Goal: Transaction & Acquisition: Purchase product/service

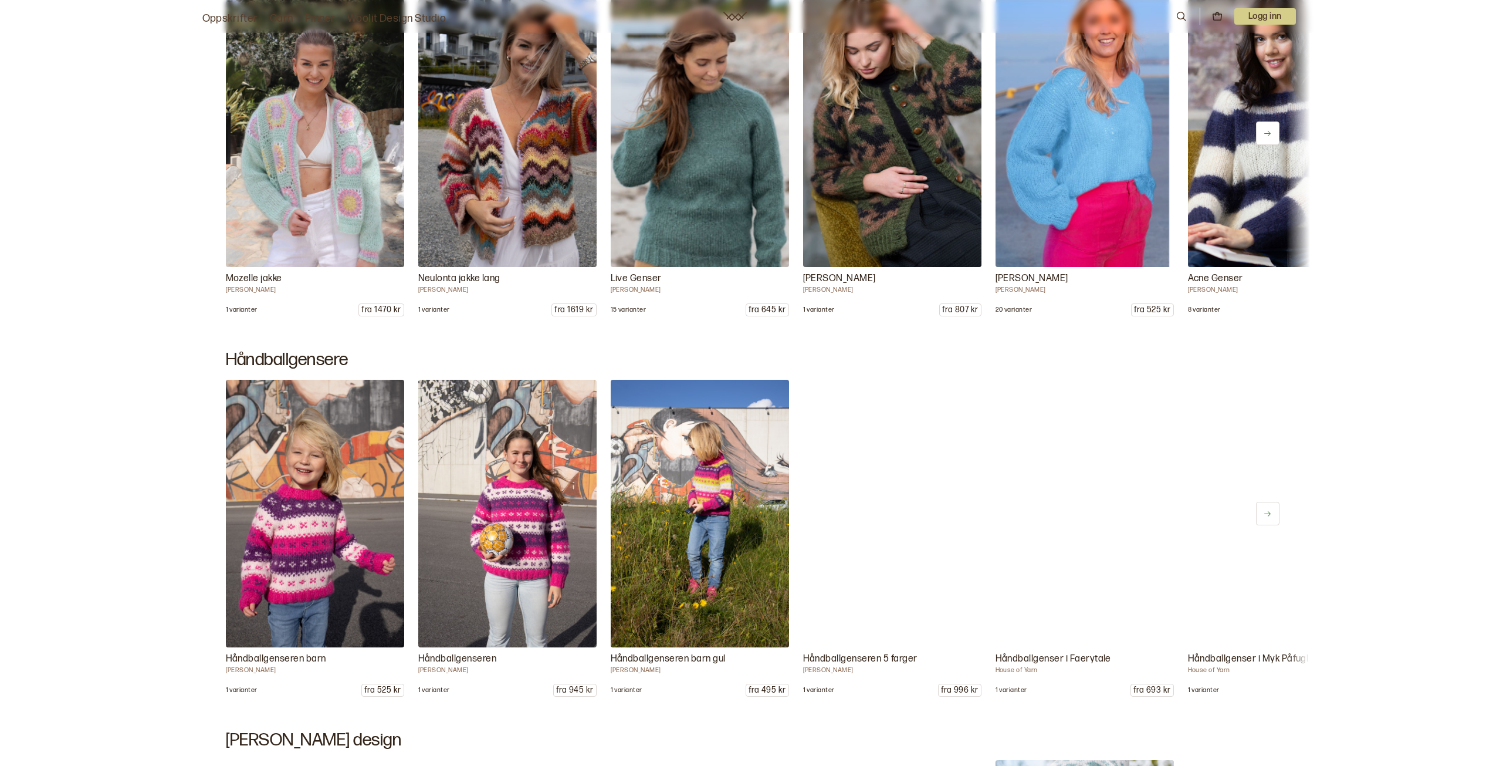
scroll to position [9034, 0]
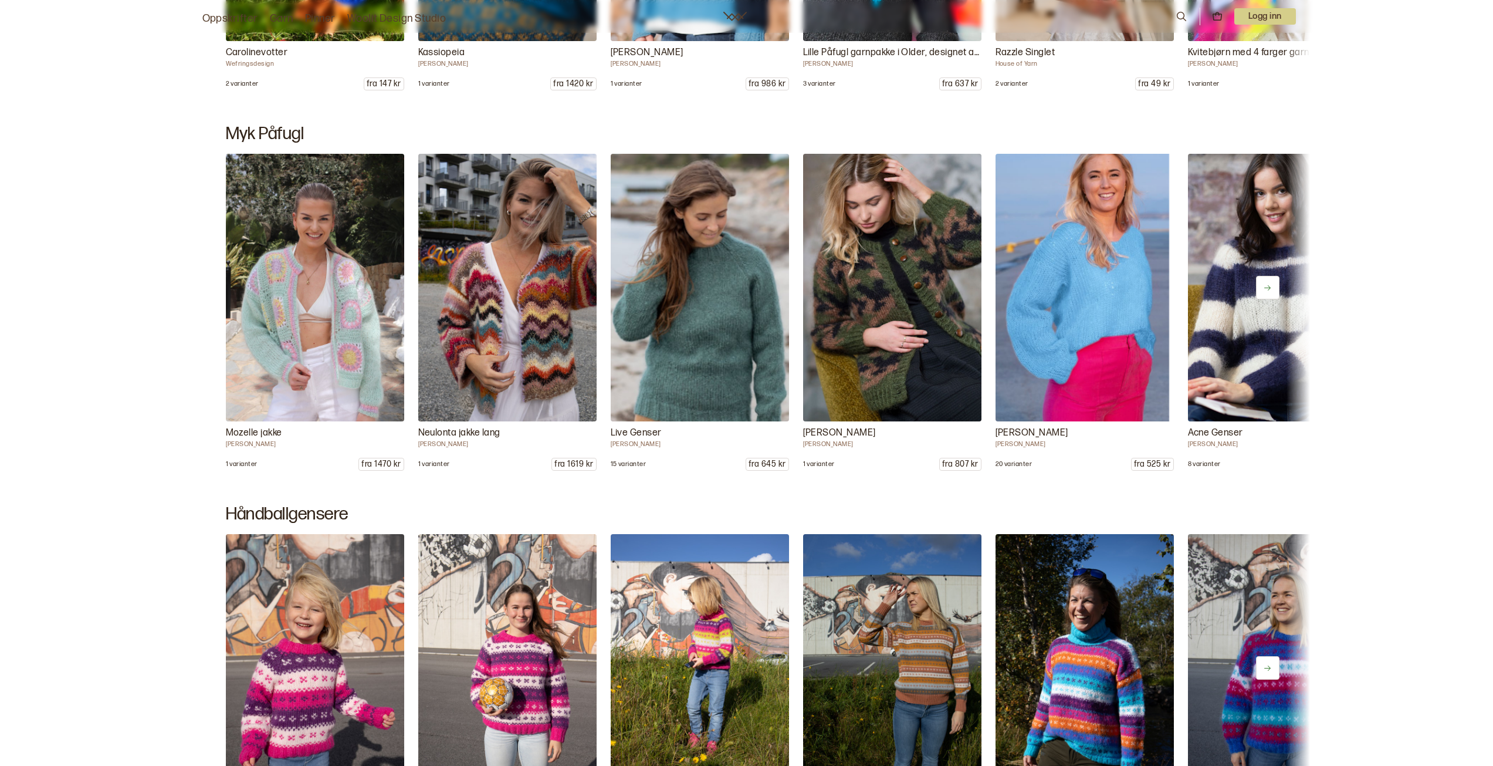
click at [1270, 290] on icon at bounding box center [1267, 287] width 9 height 9
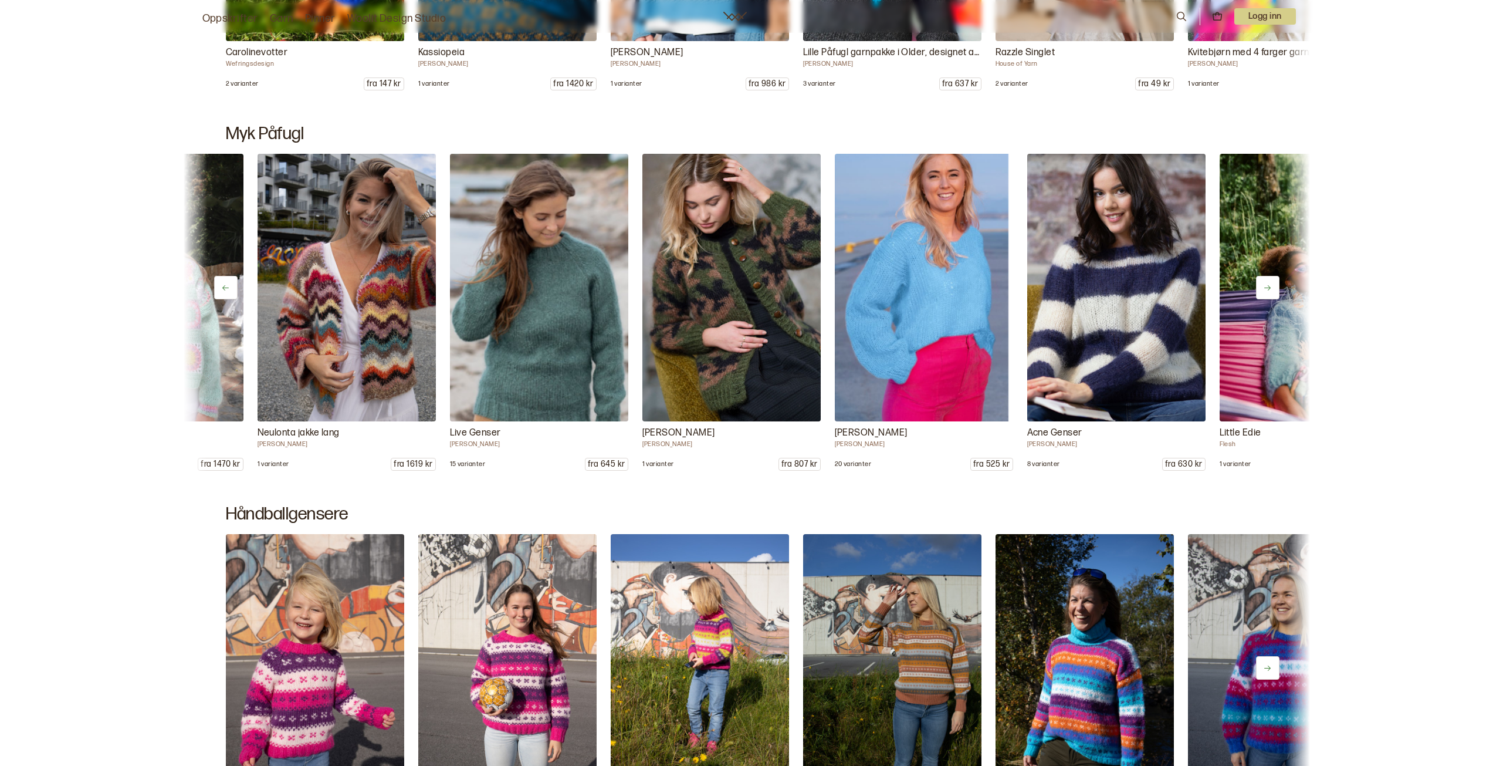
scroll to position [0, 192]
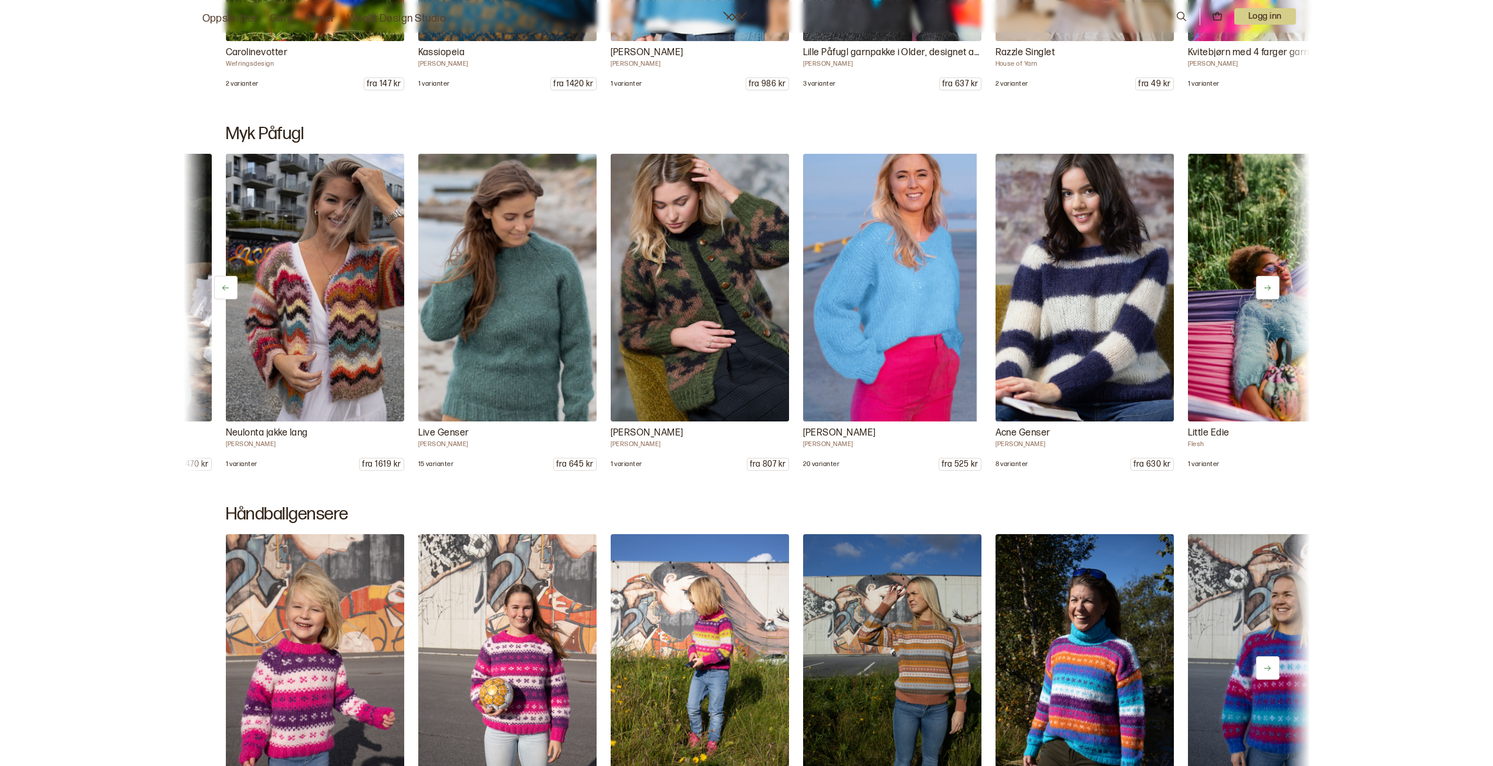
click at [1269, 290] on icon at bounding box center [1267, 287] width 9 height 9
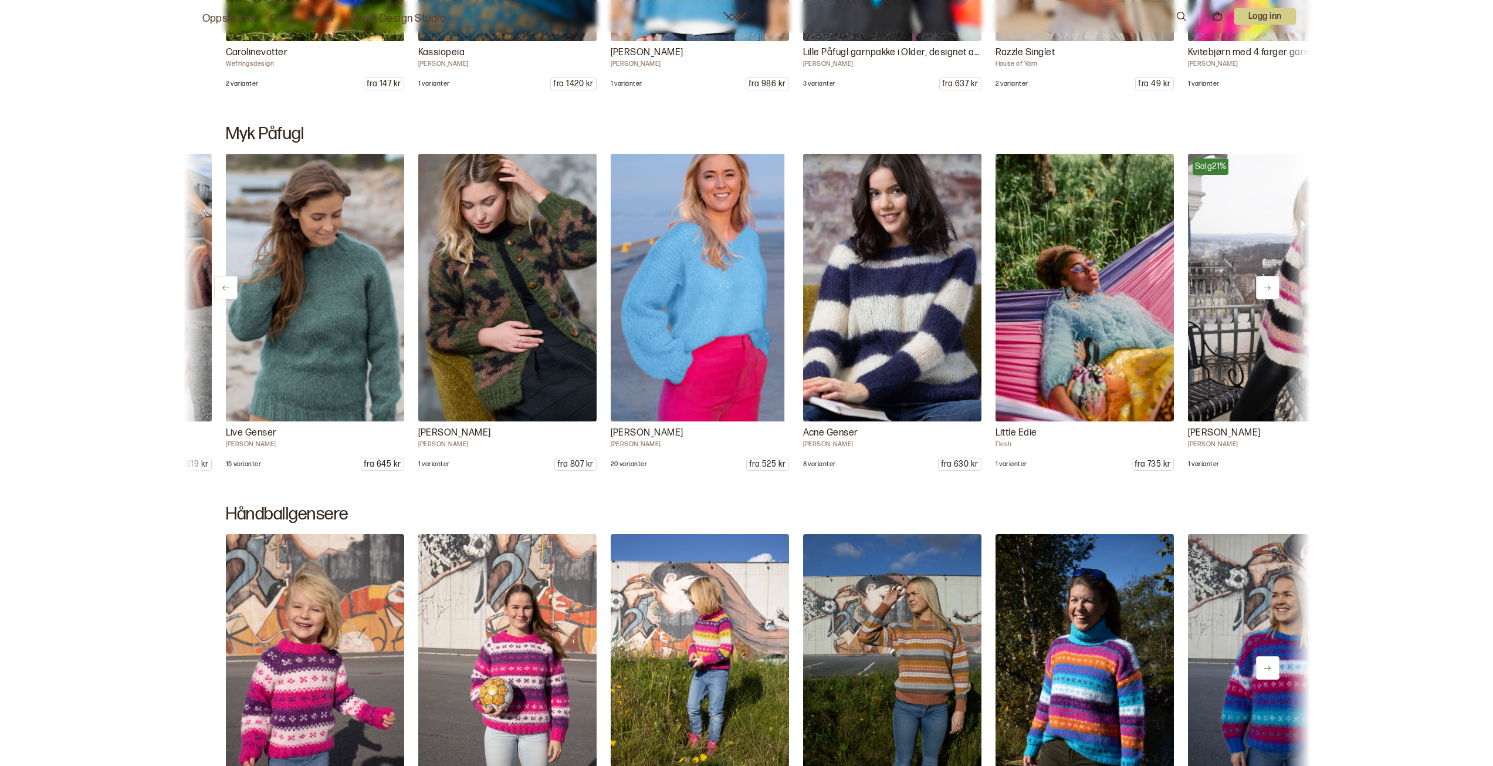
click at [1269, 290] on icon at bounding box center [1267, 287] width 9 height 9
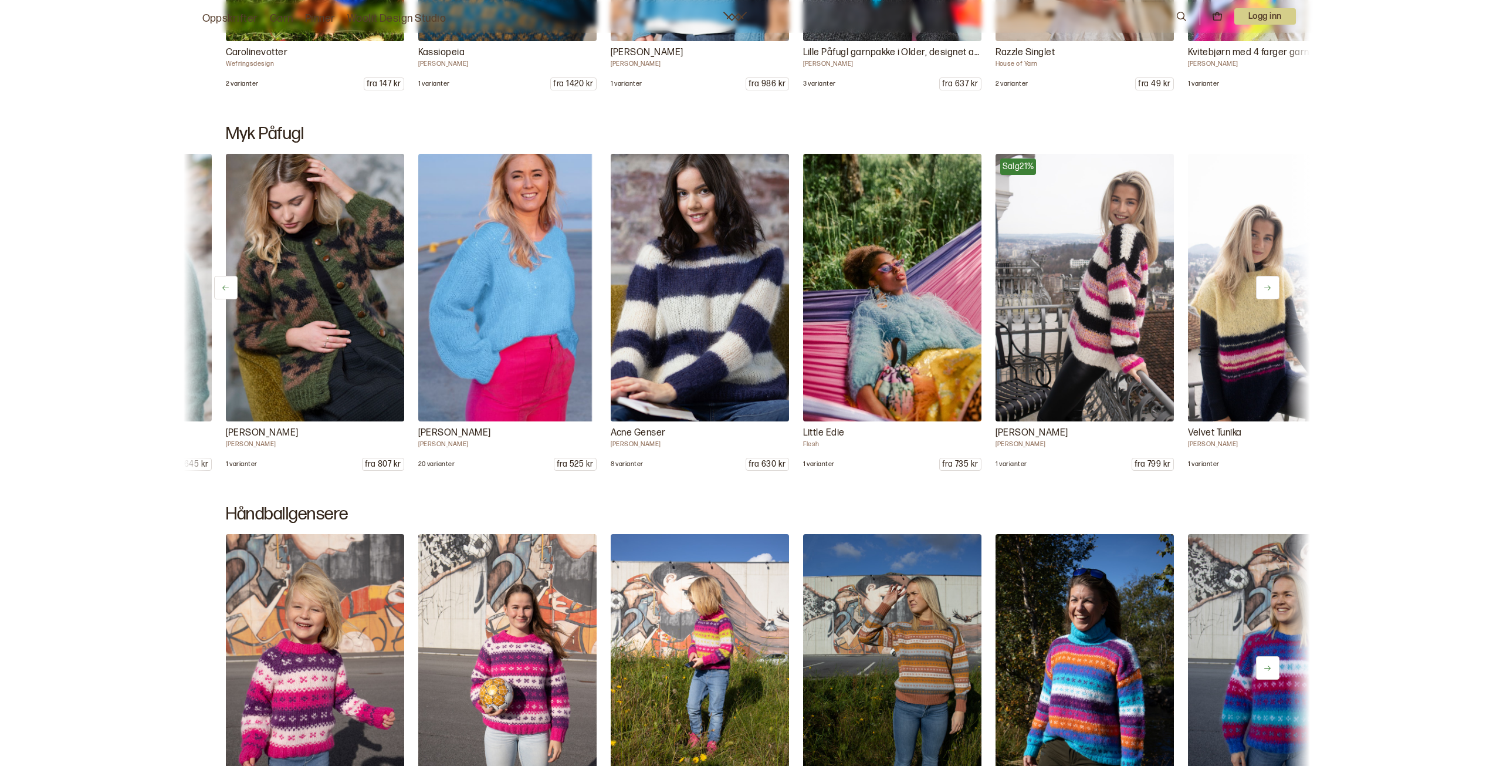
click at [1269, 290] on icon at bounding box center [1267, 287] width 9 height 9
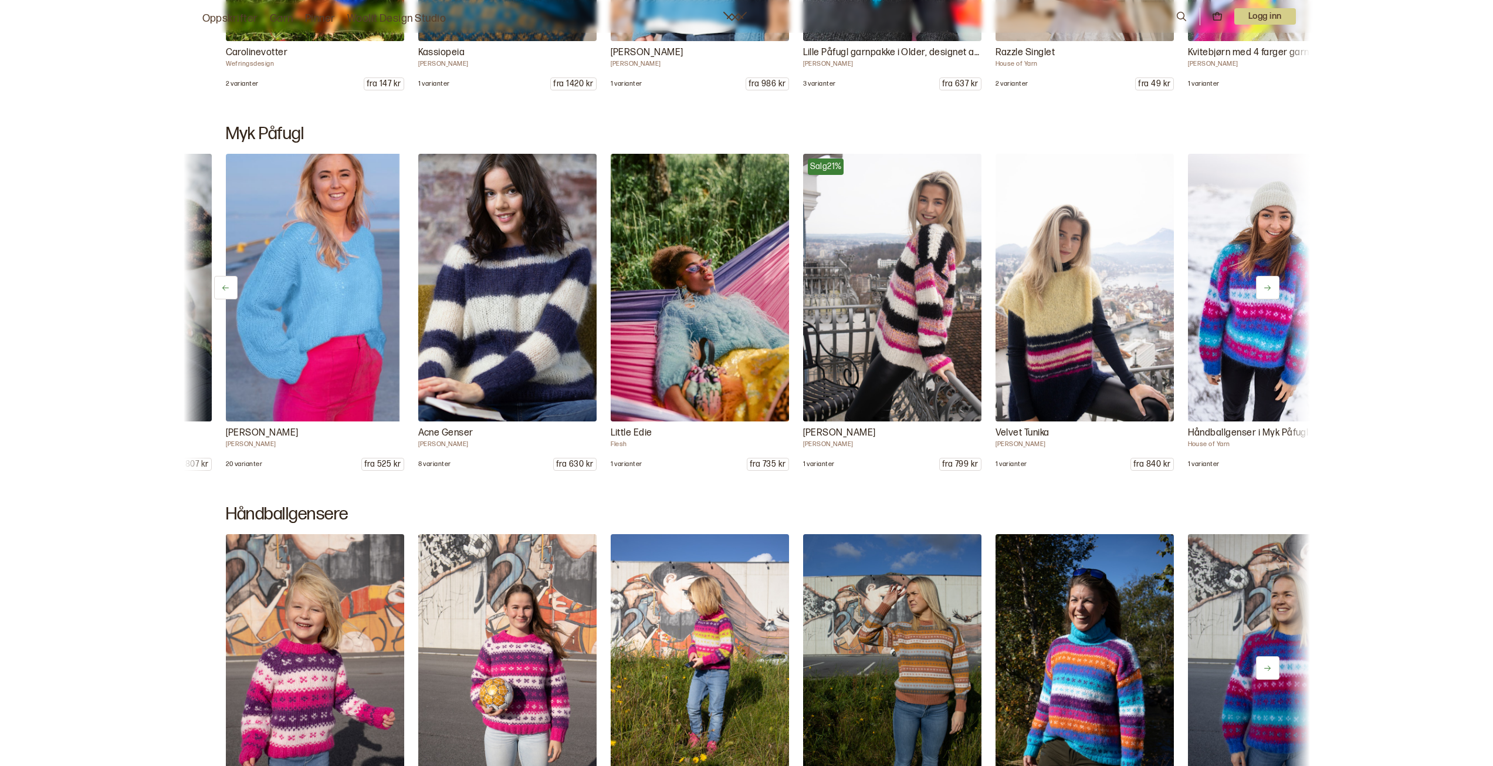
click at [1269, 290] on icon at bounding box center [1267, 287] width 9 height 9
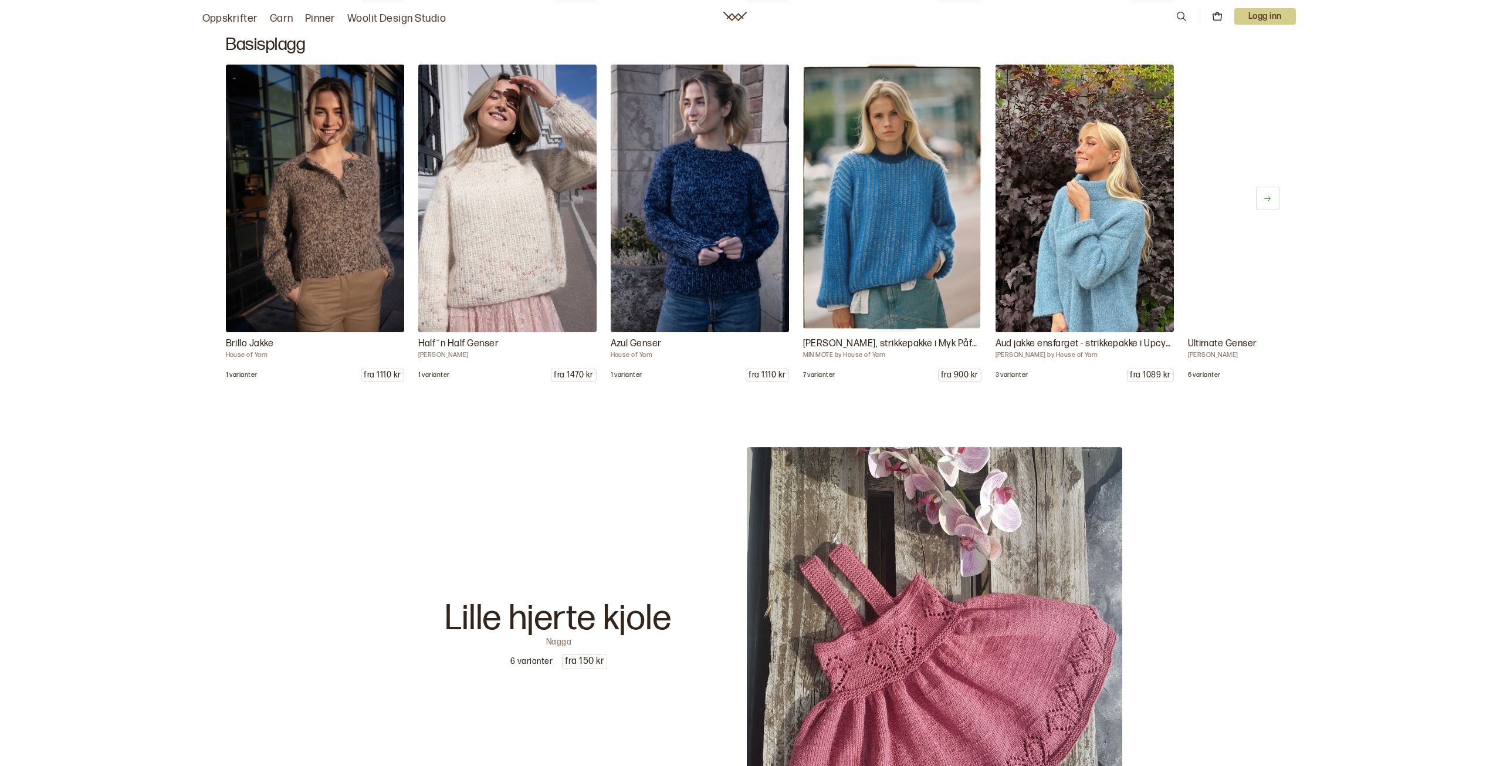
scroll to position [5631, 0]
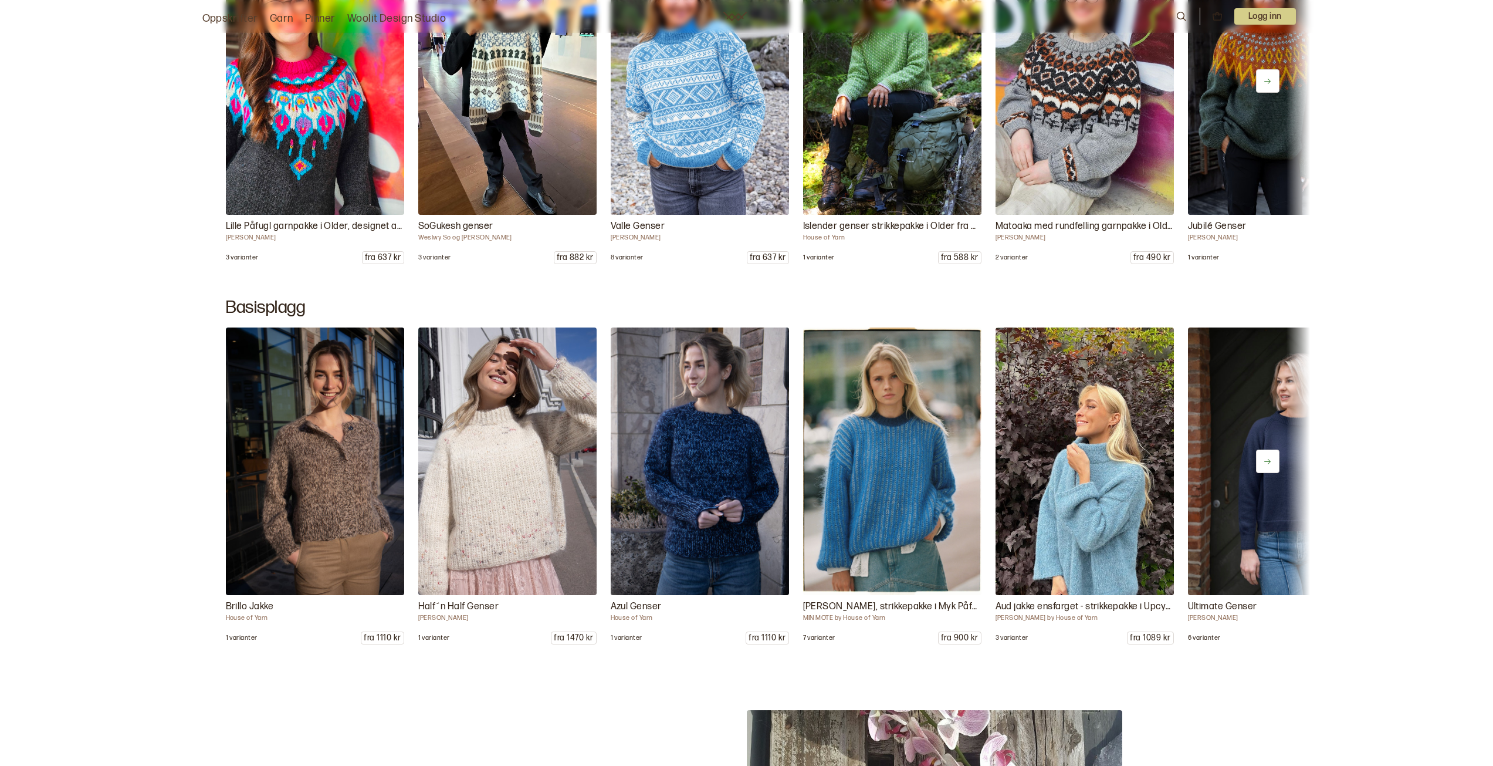
click at [493, 523] on img at bounding box center [507, 461] width 187 height 281
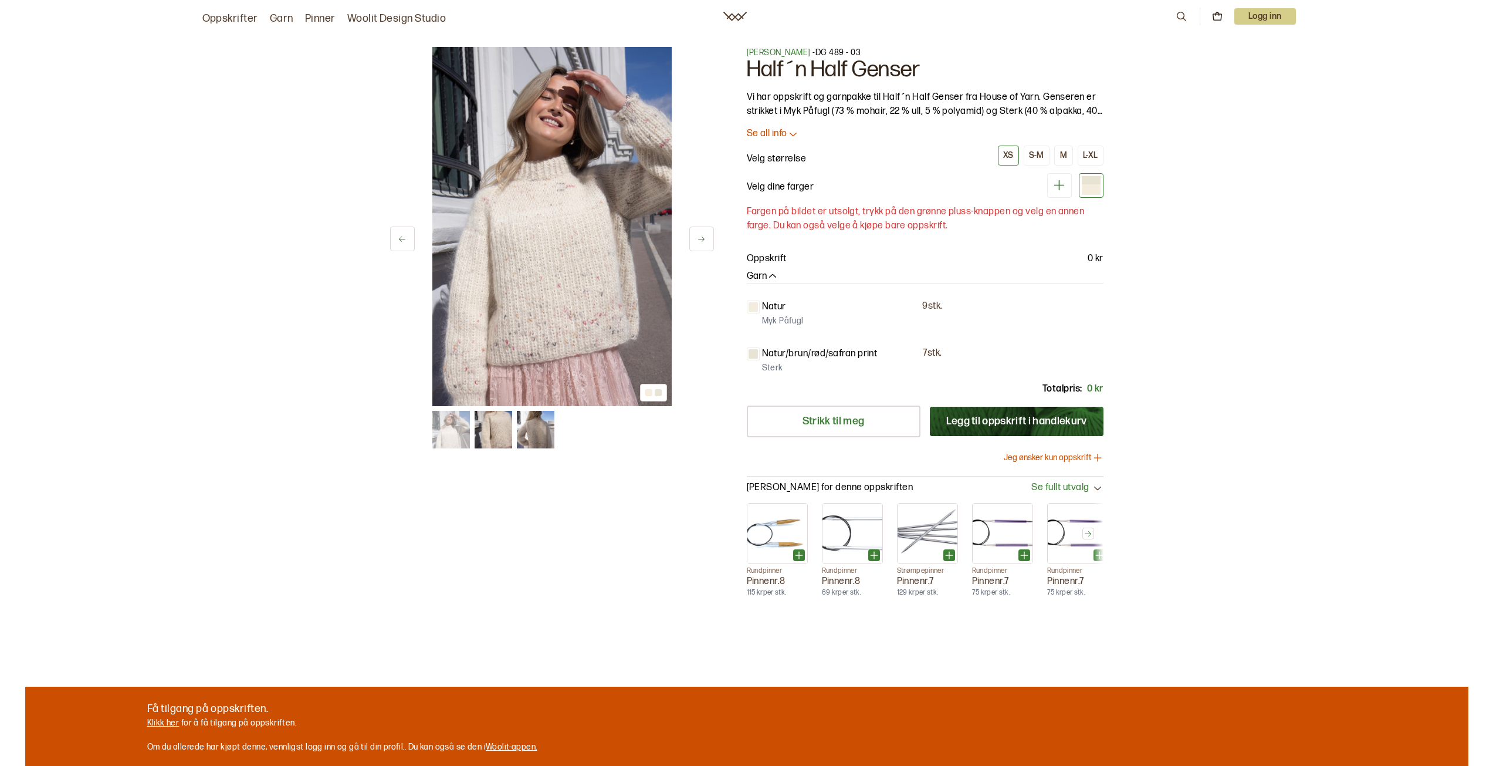
click at [560, 297] on img at bounding box center [551, 226] width 239 height 359
click at [494, 436] on img at bounding box center [494, 430] width 38 height 38
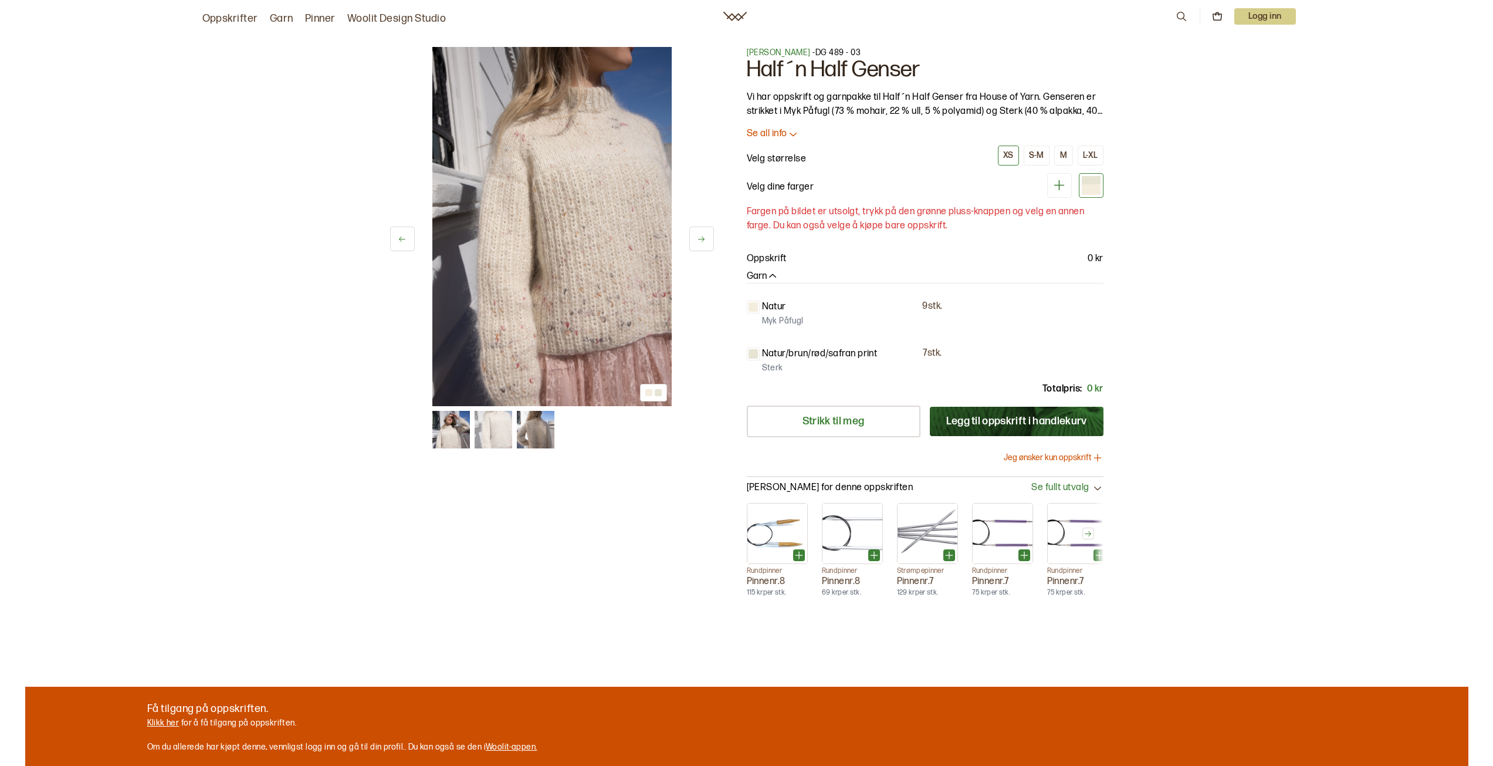
click at [533, 435] on img at bounding box center [536, 430] width 38 height 38
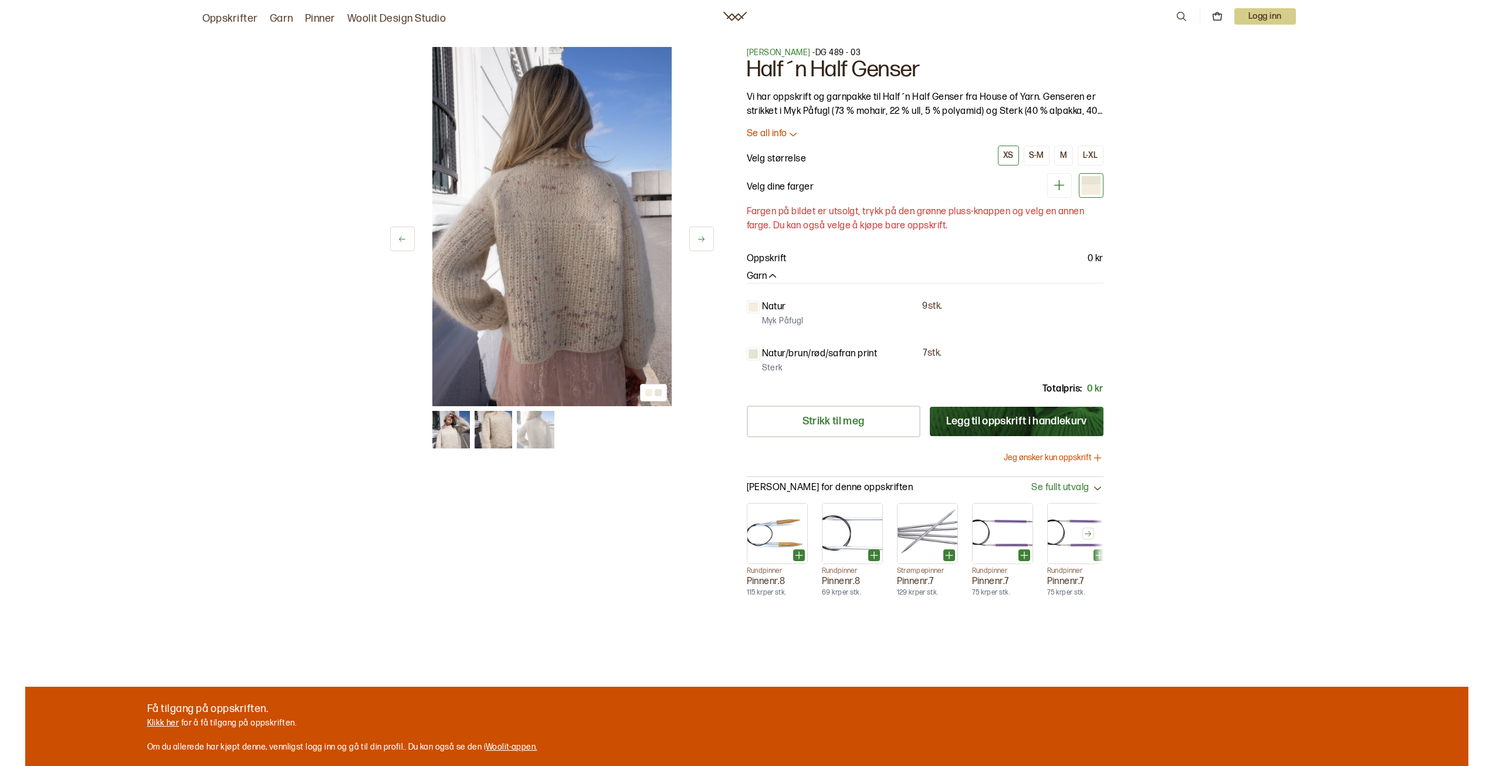
click at [445, 424] on img at bounding box center [451, 430] width 38 height 38
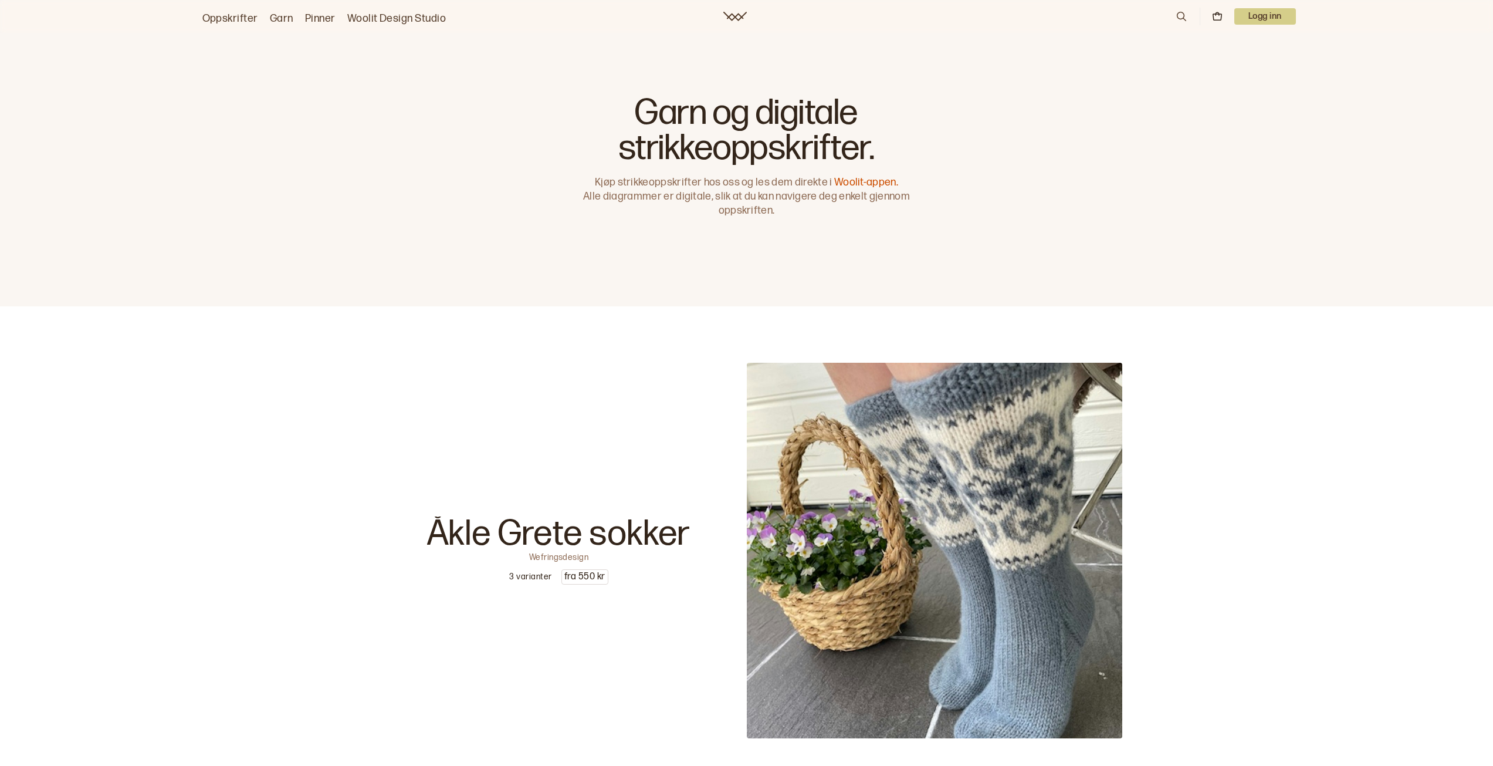
click at [228, 19] on link "Oppskrifter" at bounding box center [230, 19] width 56 height 16
click at [230, 18] on link "Oppskrifter" at bounding box center [230, 19] width 56 height 16
click at [285, 513] on link "Åkle Grete sokker Wefringsdesign 3 varianter fra 550 kr" at bounding box center [746, 550] width 1408 height 375
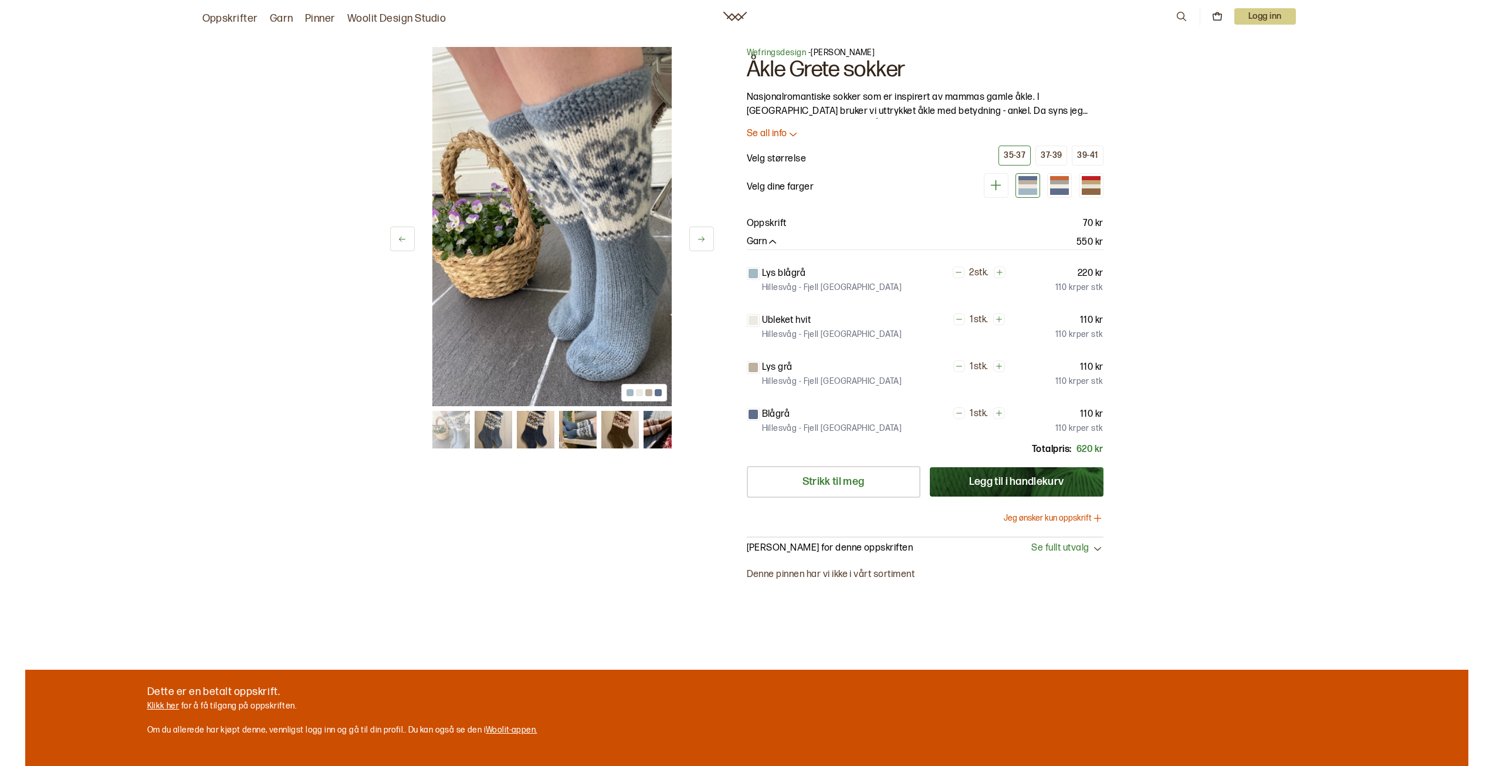
click at [235, 22] on link "Oppskrifter" at bounding box center [230, 19] width 56 height 16
